Goal: Navigation & Orientation: Find specific page/section

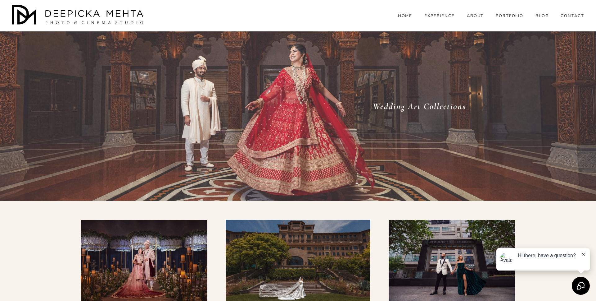
click at [507, 19] on link "PORTFOLIO" at bounding box center [510, 16] width 28 height 6
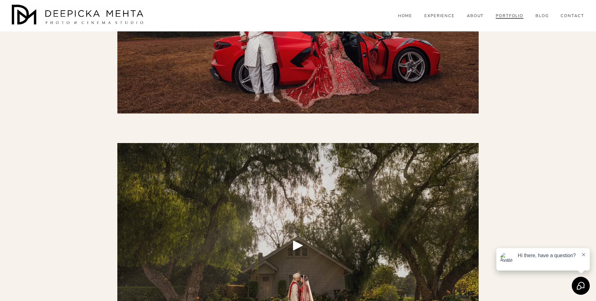
scroll to position [4549, 0]
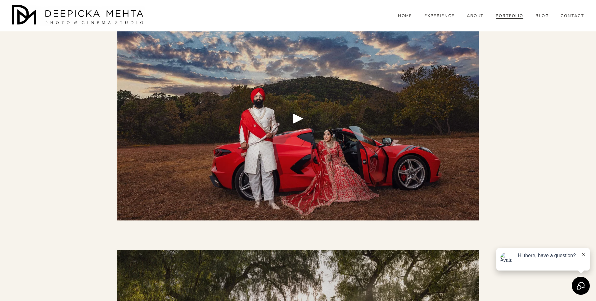
click at [358, 145] on div at bounding box center [298, 118] width 362 height 204
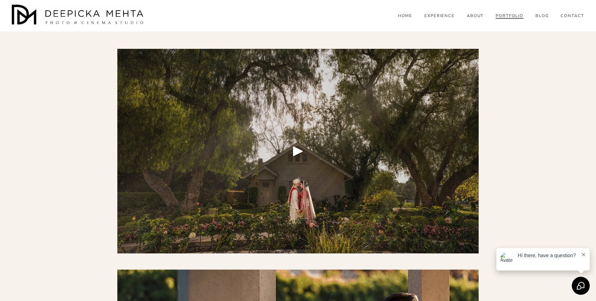
scroll to position [4757, 0]
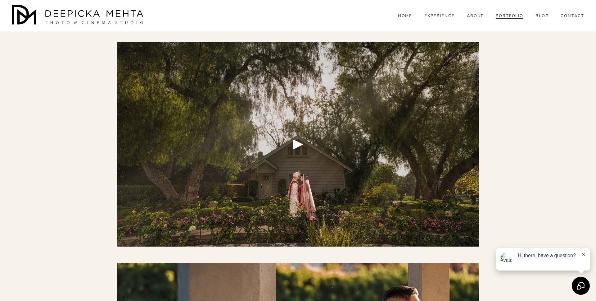
click at [436, 203] on div at bounding box center [298, 144] width 362 height 204
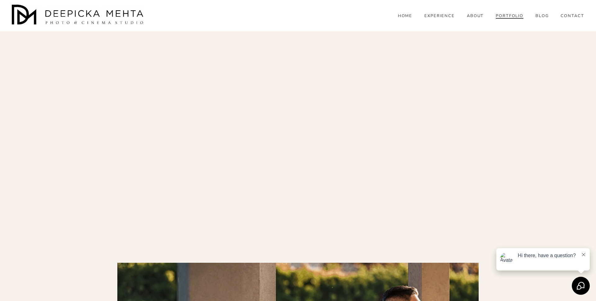
click at [407, 19] on link "HOME" at bounding box center [405, 16] width 15 height 6
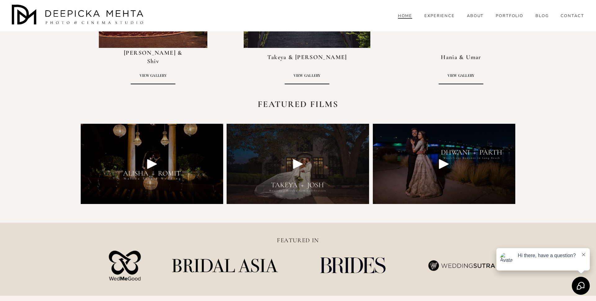
scroll to position [1485, 0]
